Goal: Information Seeking & Learning: Learn about a topic

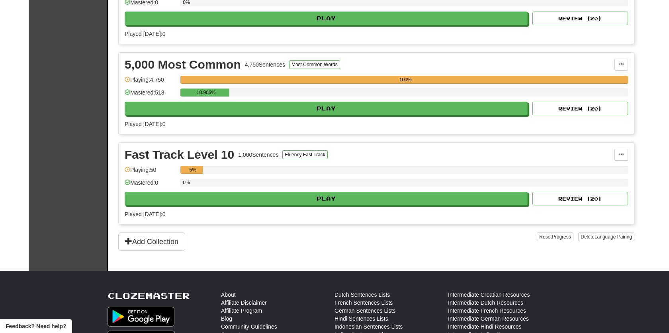
scroll to position [222, 0]
